Goal: Task Accomplishment & Management: Manage account settings

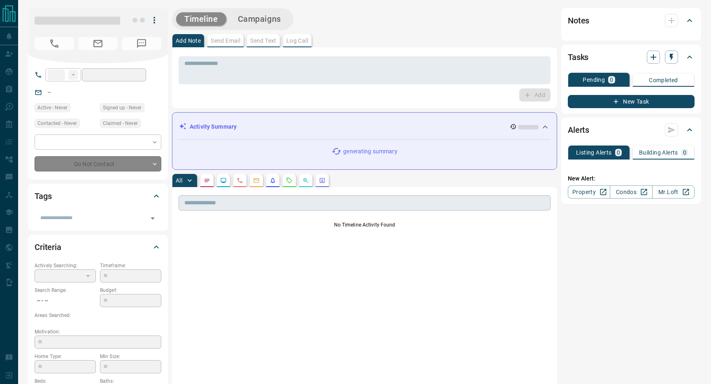
type input "**"
type input "**********"
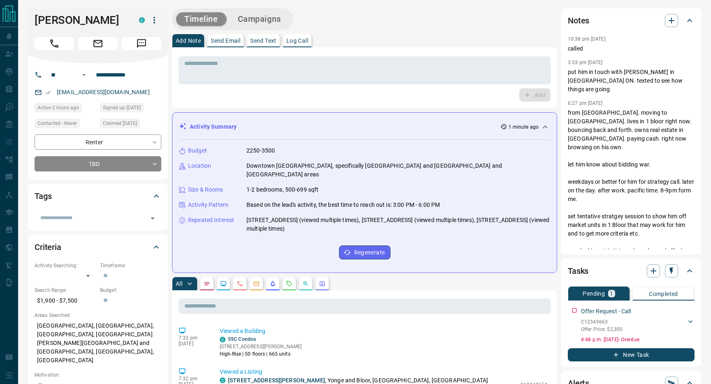
click at [154, 23] on icon "button" at bounding box center [155, 20] width 2 height 7
click at [145, 163] on div at bounding box center [355, 192] width 711 height 384
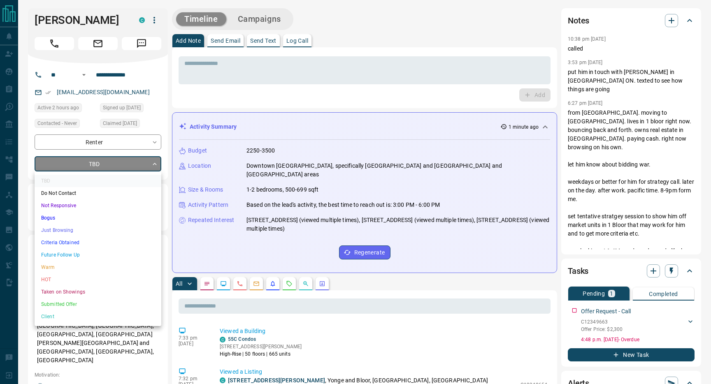
click at [116, 255] on li "Future Follow Up" at bounding box center [98, 255] width 127 height 12
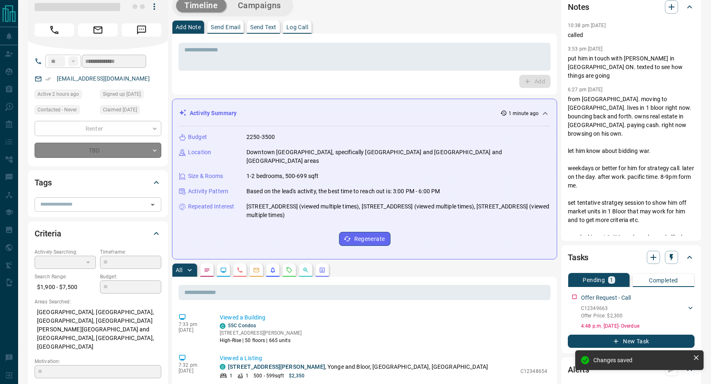
scroll to position [35, 0]
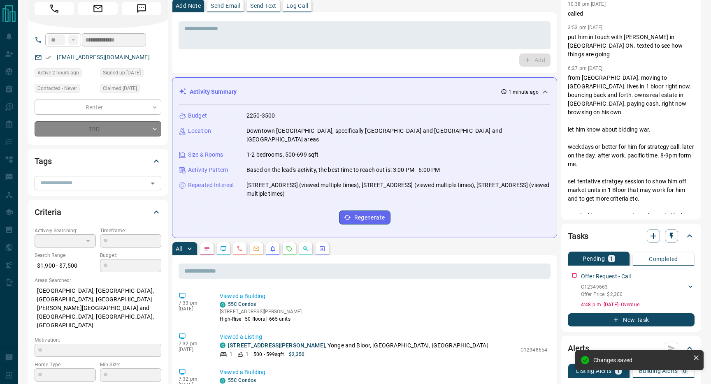
type input "*"
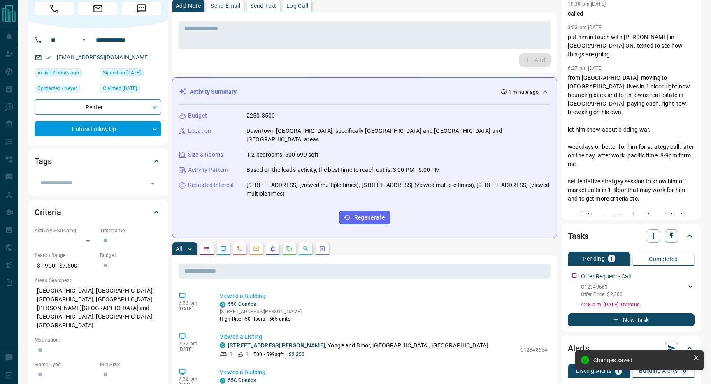
scroll to position [0, 0]
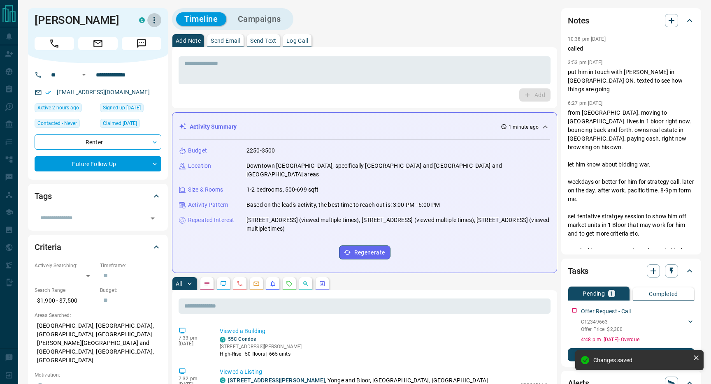
click at [154, 26] on button "button" at bounding box center [154, 20] width 14 height 14
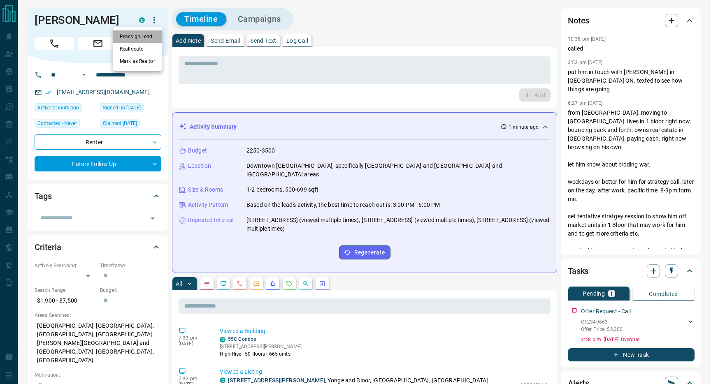
click at [144, 37] on li "Reassign Lead" at bounding box center [137, 36] width 49 height 12
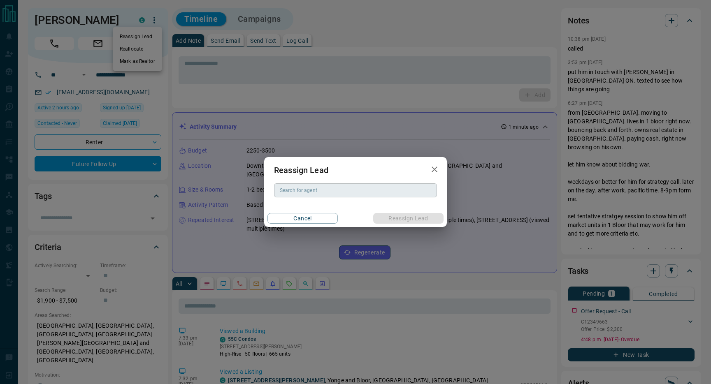
click at [303, 192] on input "Search for agent" at bounding box center [355, 190] width 157 height 9
click at [316, 207] on li "[PERSON_NAME]" at bounding box center [355, 207] width 163 height 12
type input "*********"
click at [410, 216] on button "Reassign Lead" at bounding box center [408, 218] width 70 height 11
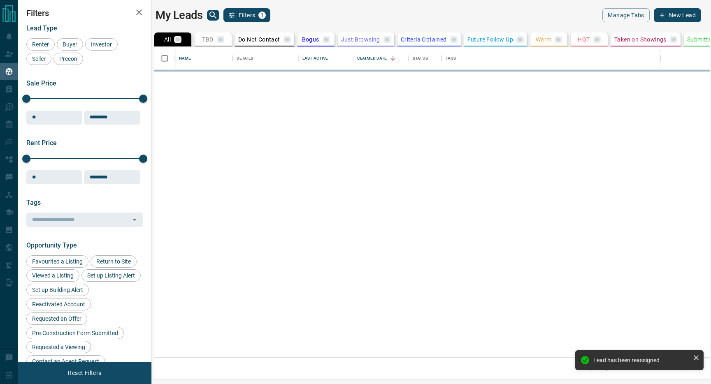
scroll to position [311, 556]
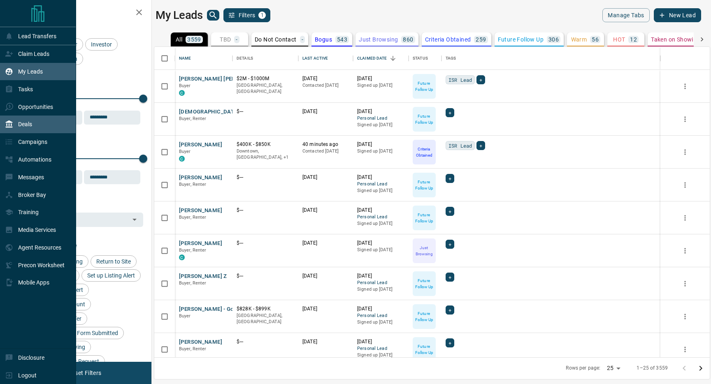
click at [24, 121] on div "Deals" at bounding box center [18, 125] width 27 height 14
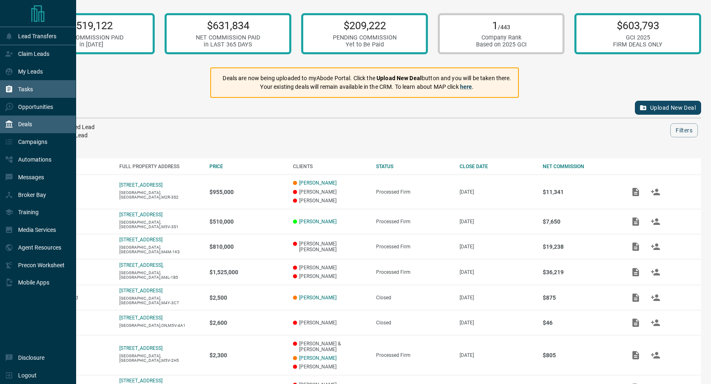
click at [26, 89] on p "Tasks" at bounding box center [25, 89] width 15 height 7
